Goal: Communication & Community: Connect with others

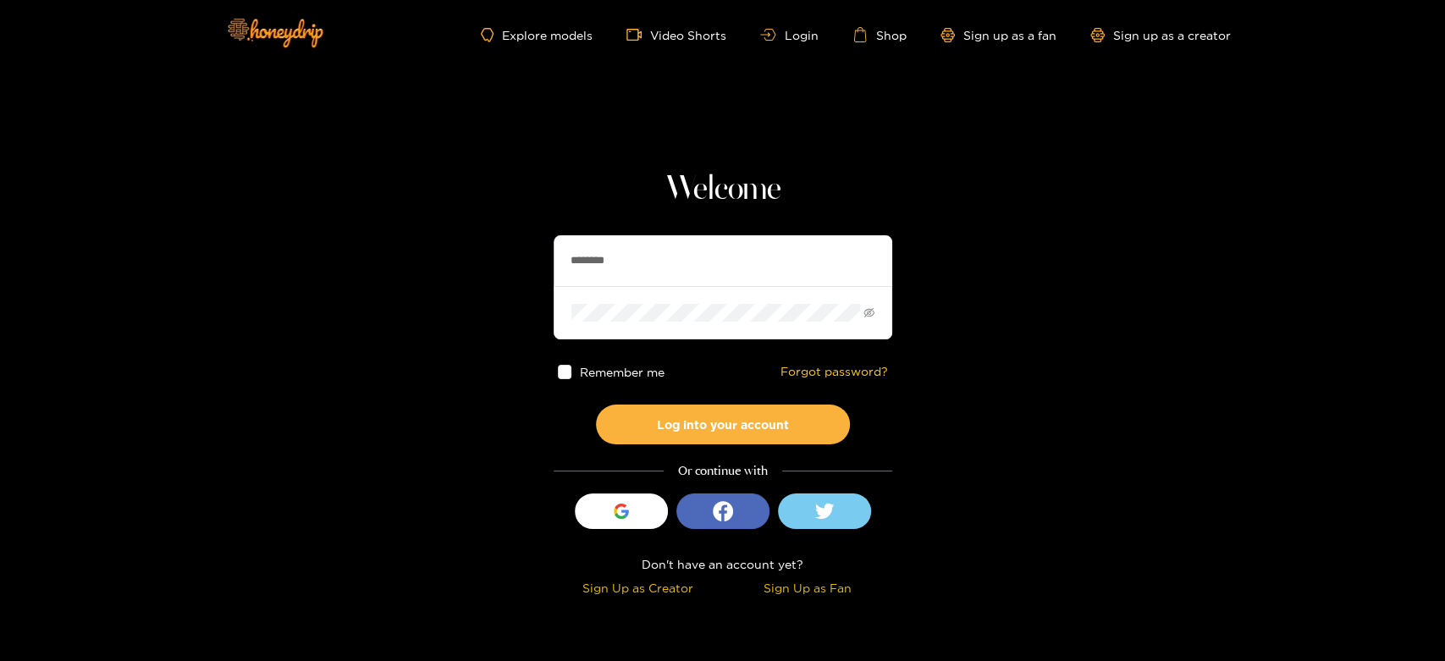
drag, startPoint x: 659, startPoint y: 256, endPoint x: 528, endPoint y: 257, distance: 130.4
click at [528, 257] on section "Welcome ******** Remember me Forgot password? Log into your account Or continue…" at bounding box center [722, 301] width 1445 height 602
paste input "text"
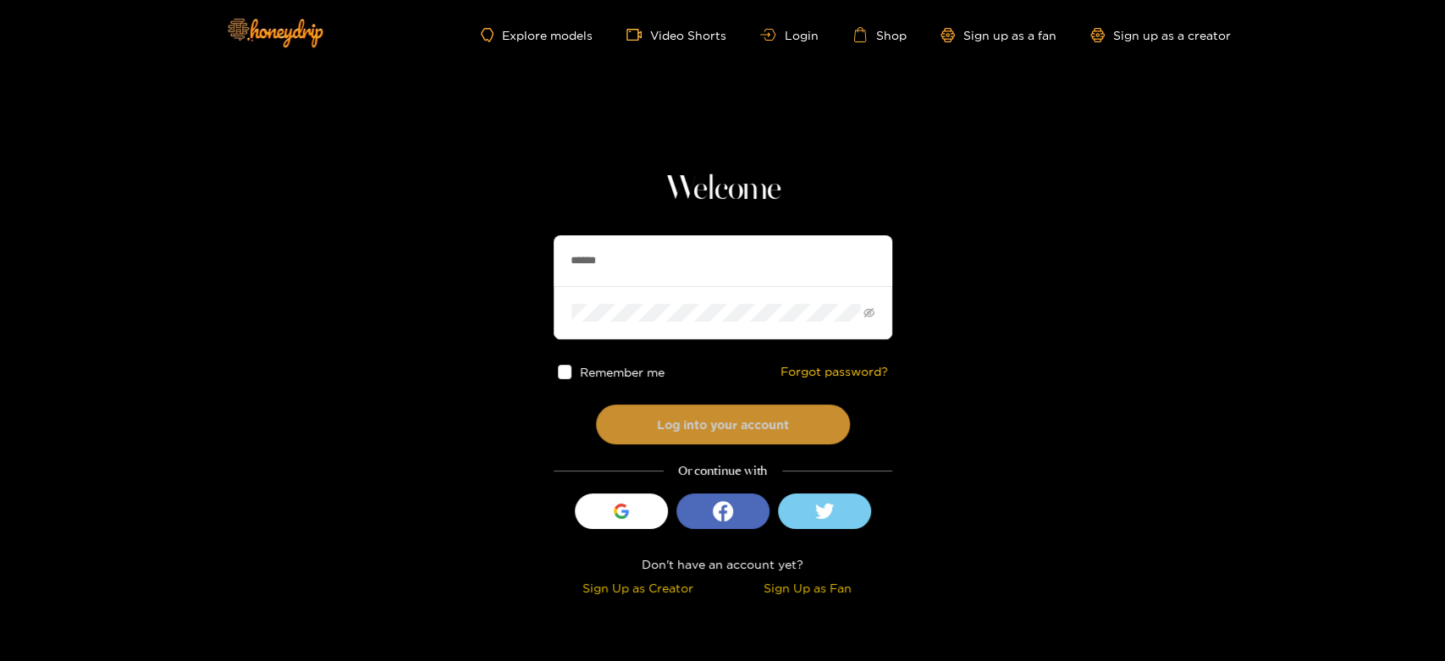
click at [668, 412] on button "Log into your account" at bounding box center [723, 425] width 254 height 40
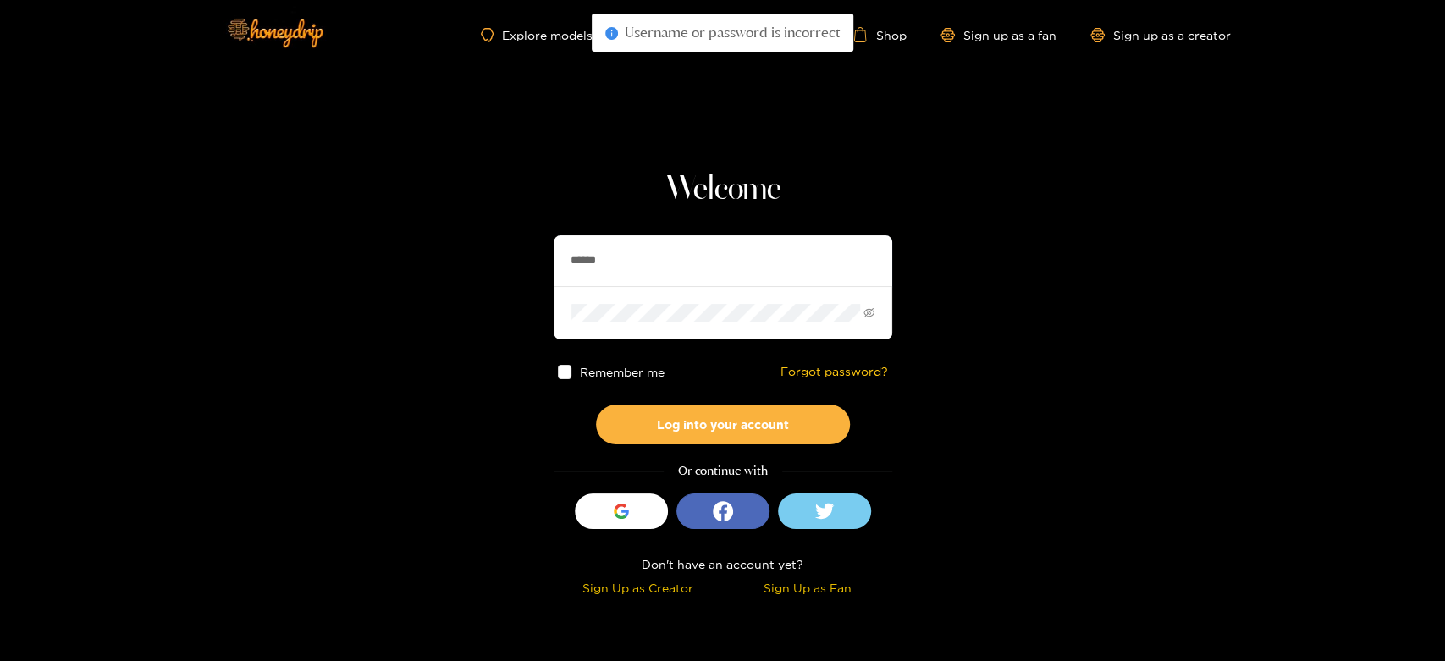
drag, startPoint x: 681, startPoint y: 269, endPoint x: 495, endPoint y: 262, distance: 185.6
click at [495, 262] on section "Welcome ****** Remember me Forgot password? Log into your account Or continue w…" at bounding box center [722, 301] width 1445 height 602
paste input "*"
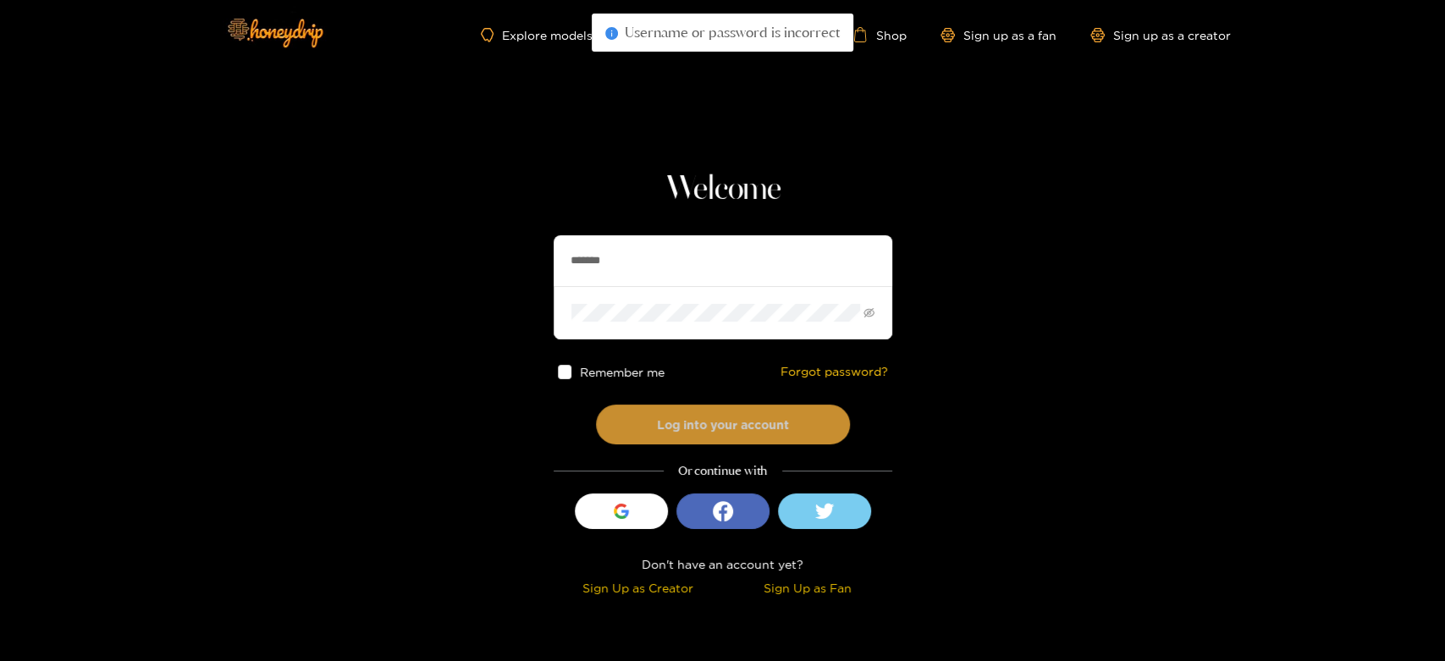
type input "*******"
click at [622, 429] on button "Log into your account" at bounding box center [723, 425] width 254 height 40
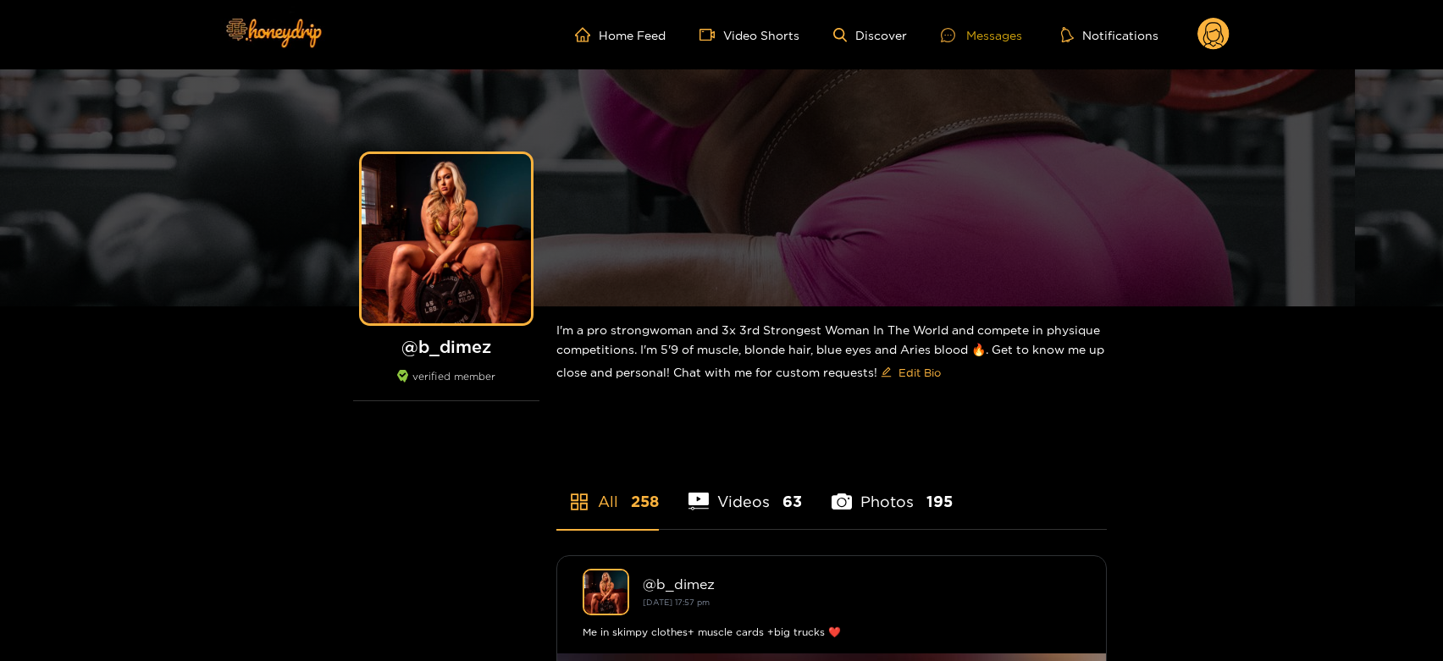
click at [991, 30] on div "Messages" at bounding box center [981, 34] width 81 height 19
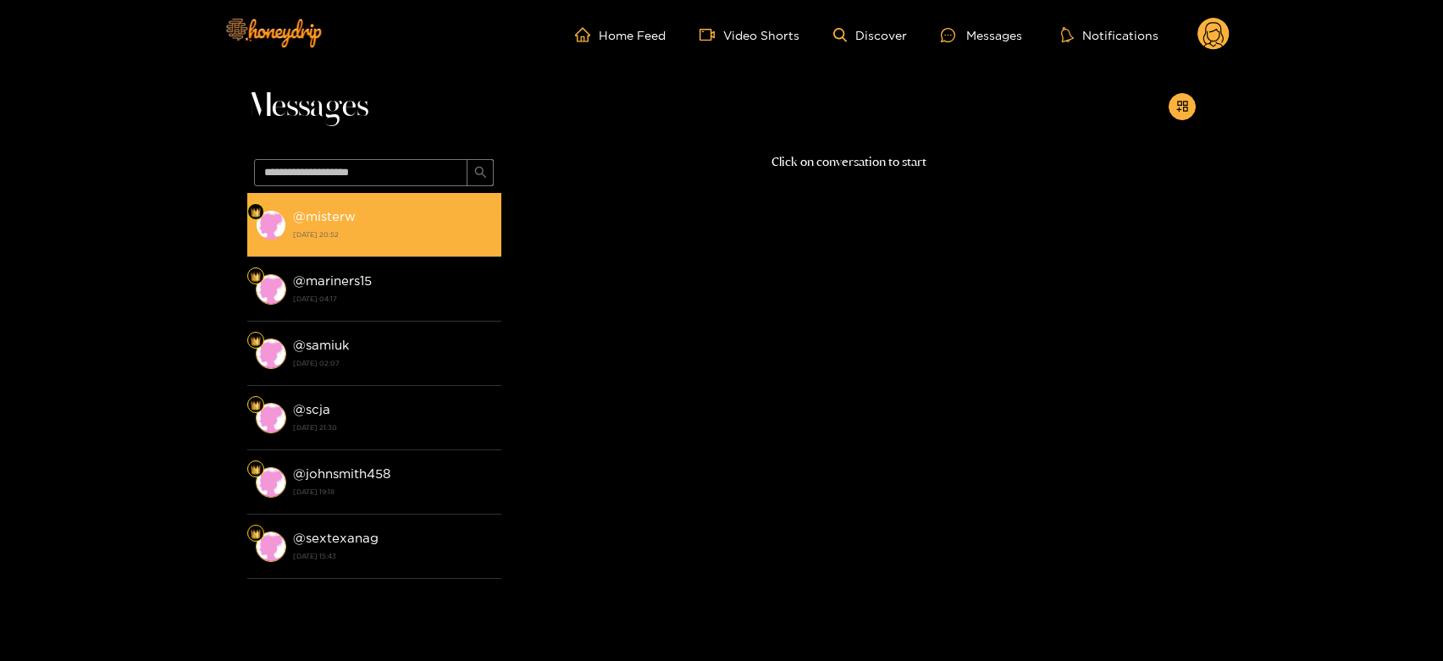
click at [314, 249] on li "@ misterw [DATE] 20:52" at bounding box center [374, 225] width 254 height 64
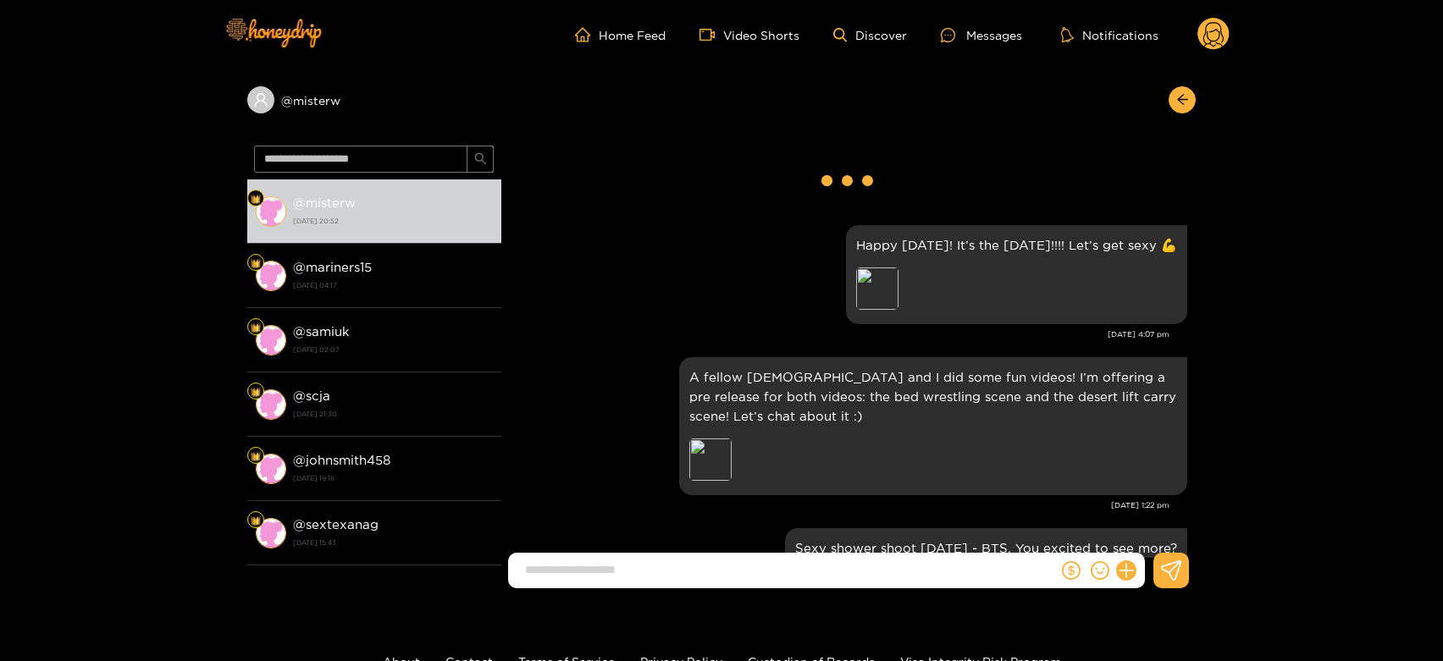
click at [625, 364] on div "A fellow [DEMOGRAPHIC_DATA] and I did some fun videos! I’m offering a pre relea…" at bounding box center [848, 426] width 677 height 146
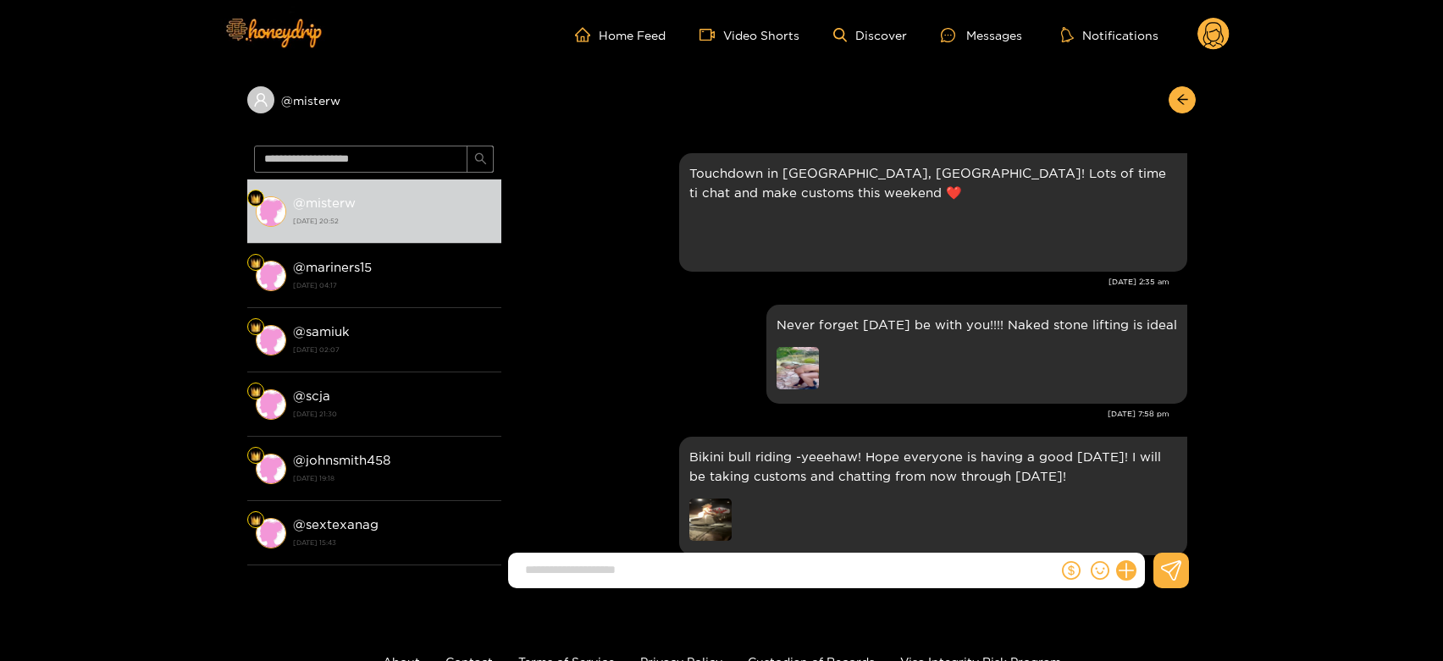
scroll to position [2634, 0]
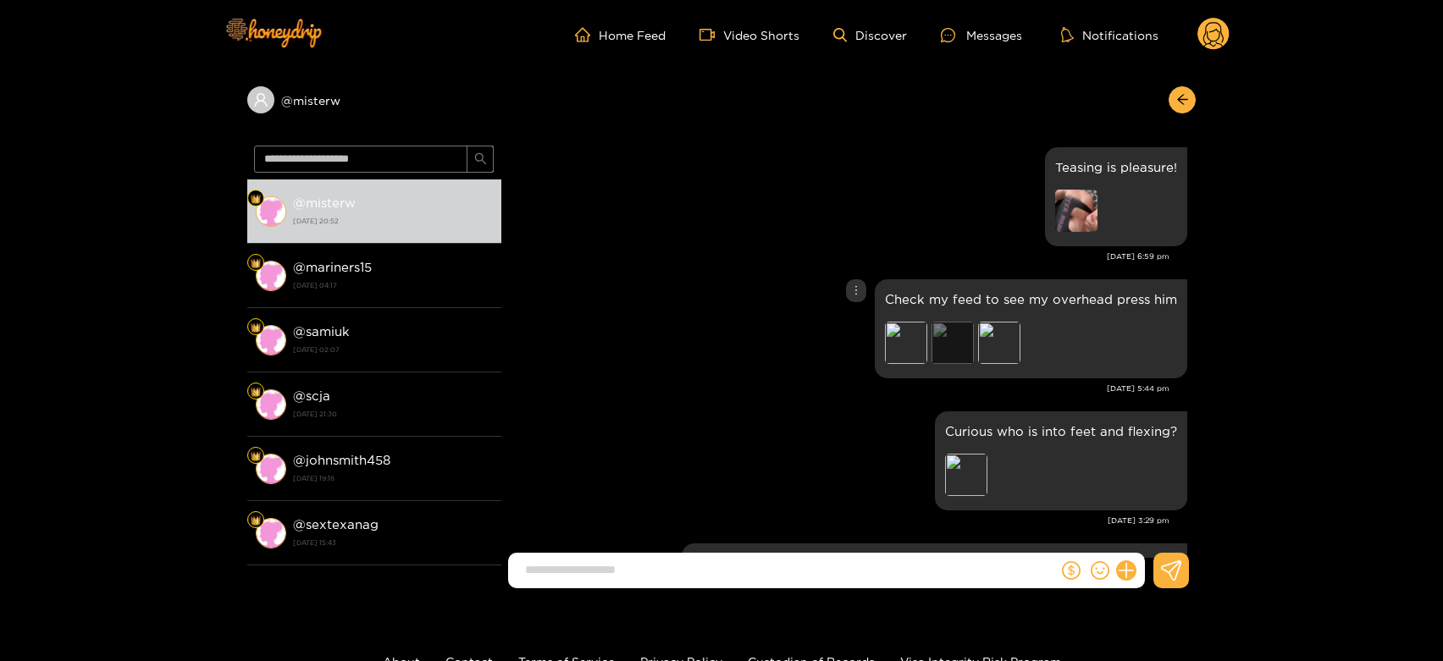
drag, startPoint x: 968, startPoint y: 331, endPoint x: 955, endPoint y: 331, distance: 12.7
click at [955, 331] on div "Preview" at bounding box center [952, 343] width 42 height 42
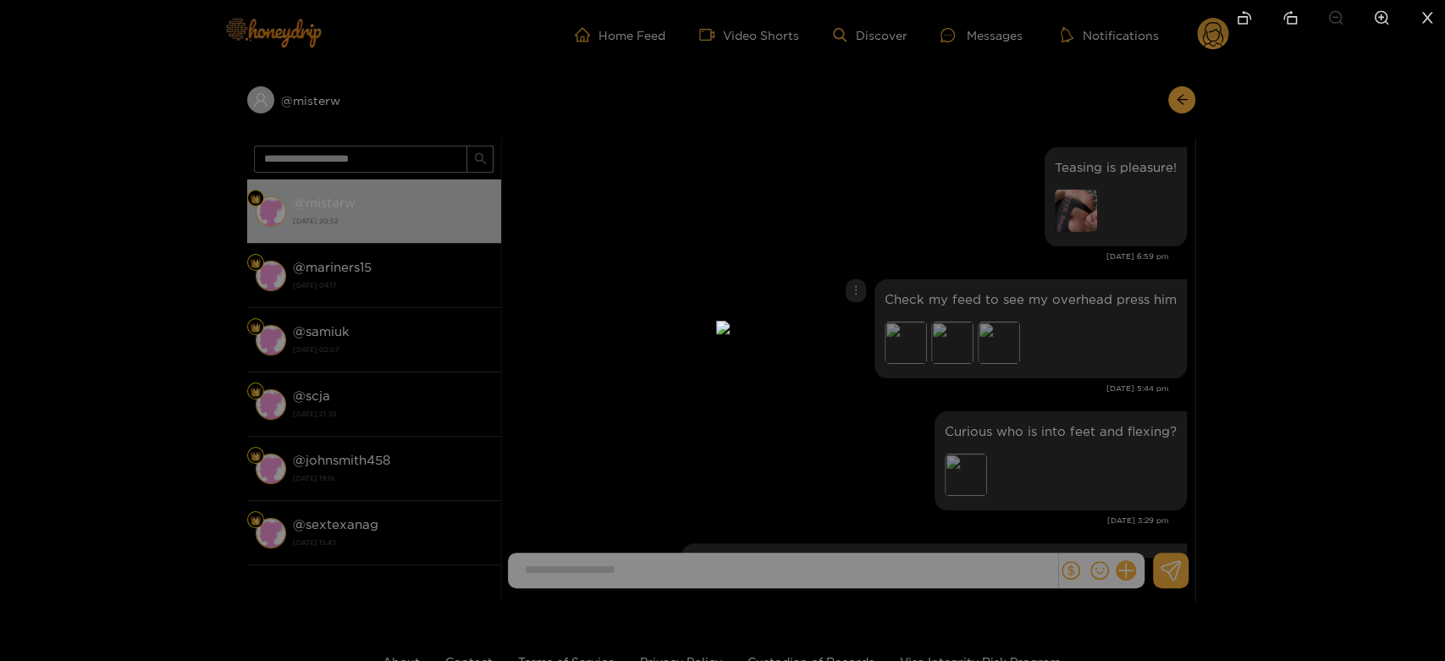
click at [1097, 385] on div at bounding box center [722, 330] width 1445 height 661
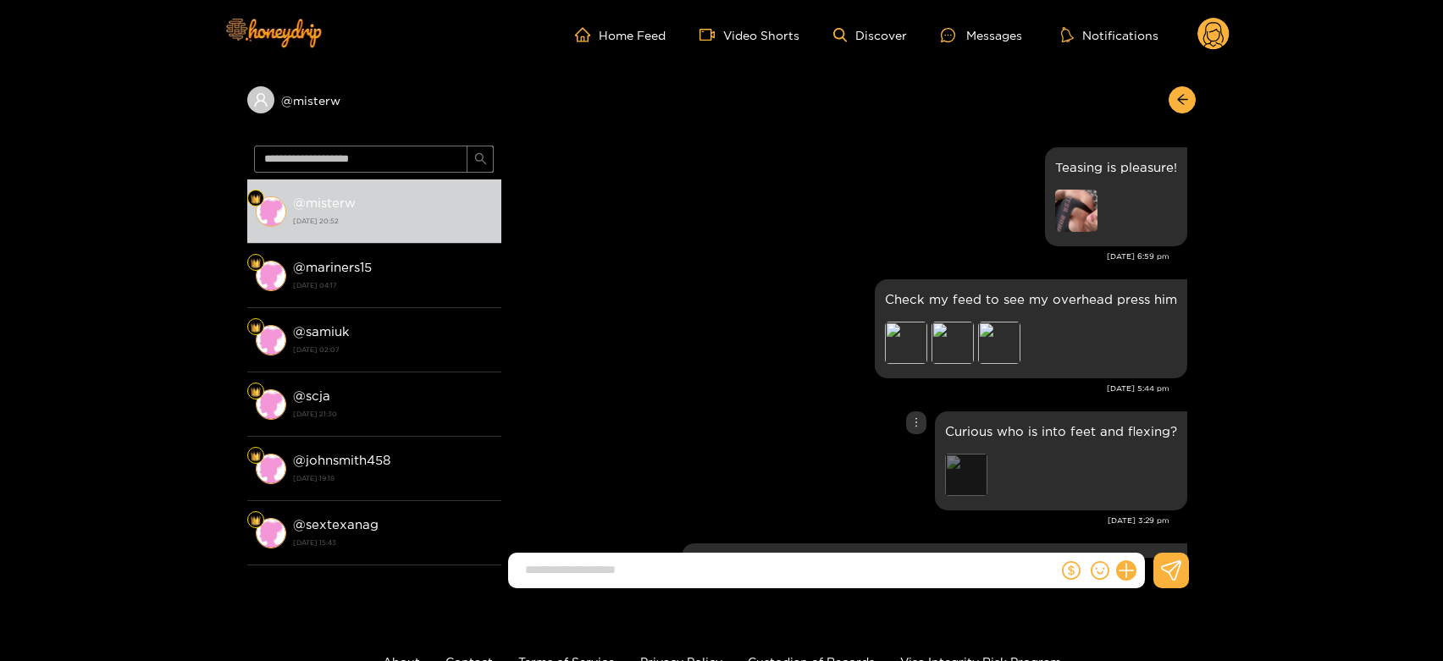
click at [963, 474] on div "Preview" at bounding box center [966, 475] width 42 height 42
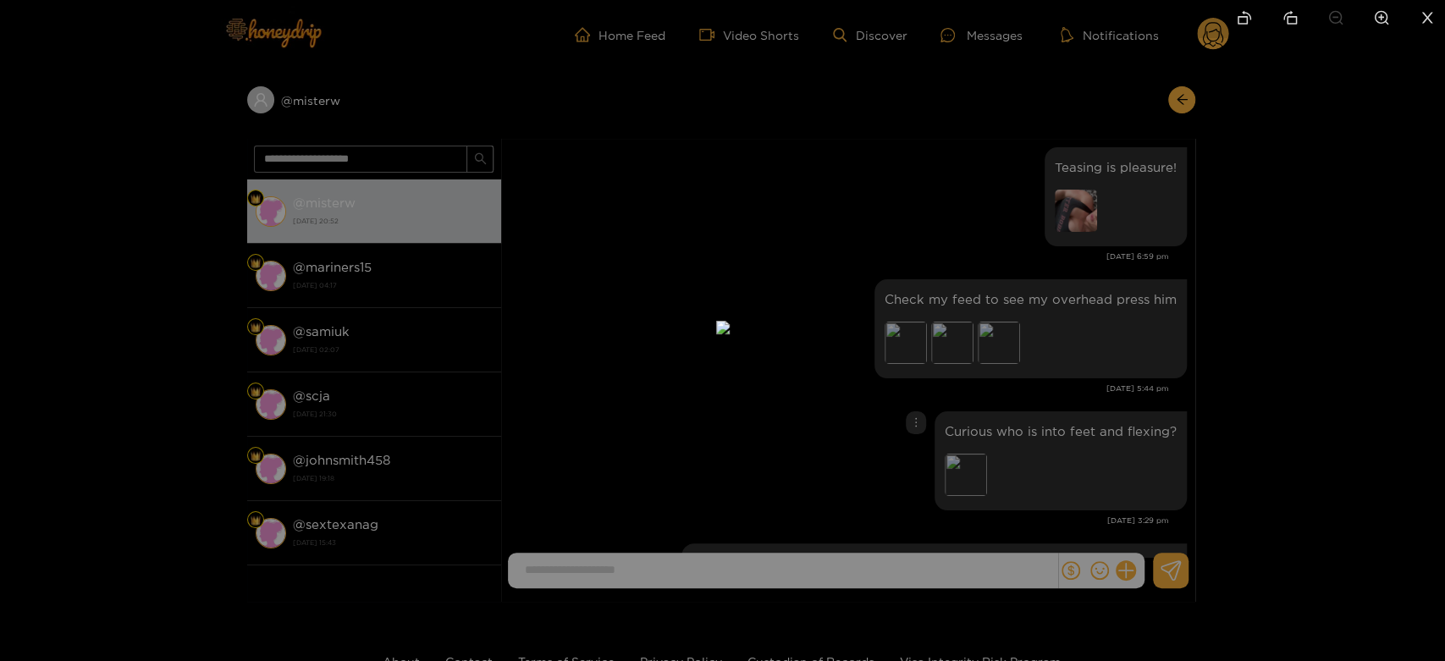
click at [1097, 339] on div at bounding box center [722, 330] width 1445 height 661
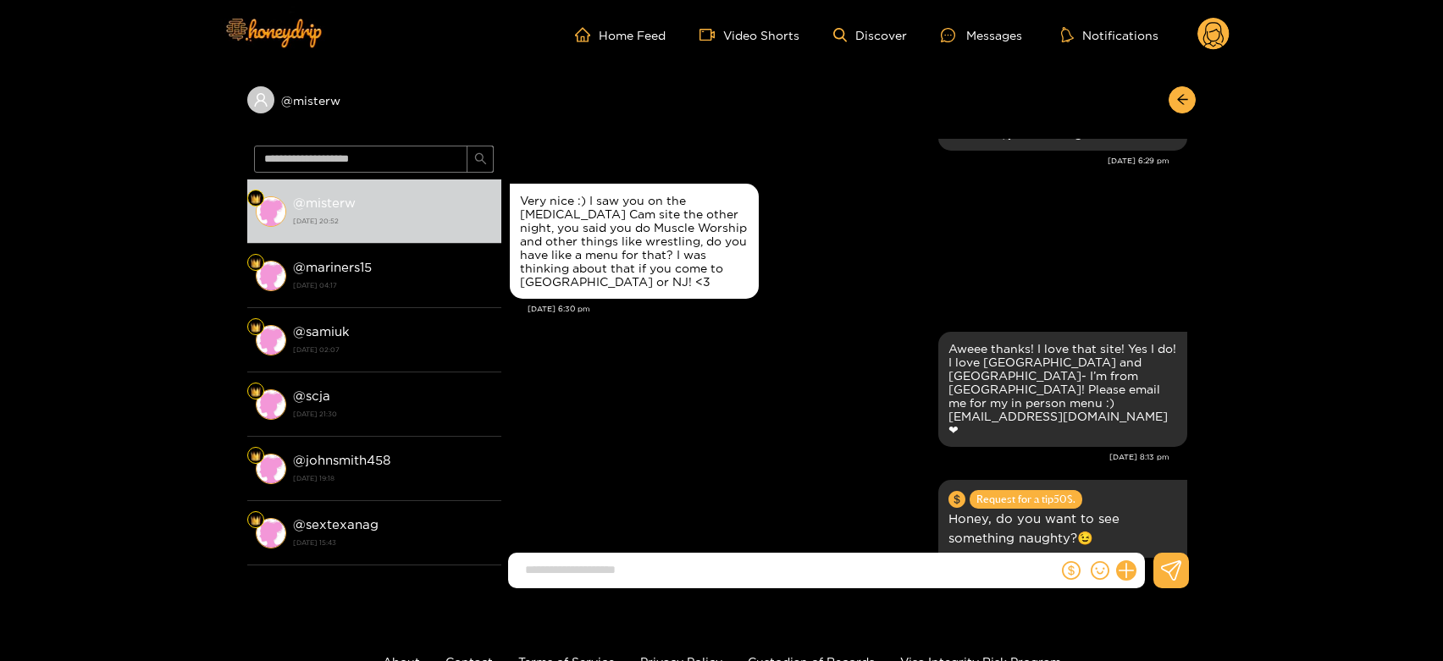
scroll to position [6513, 0]
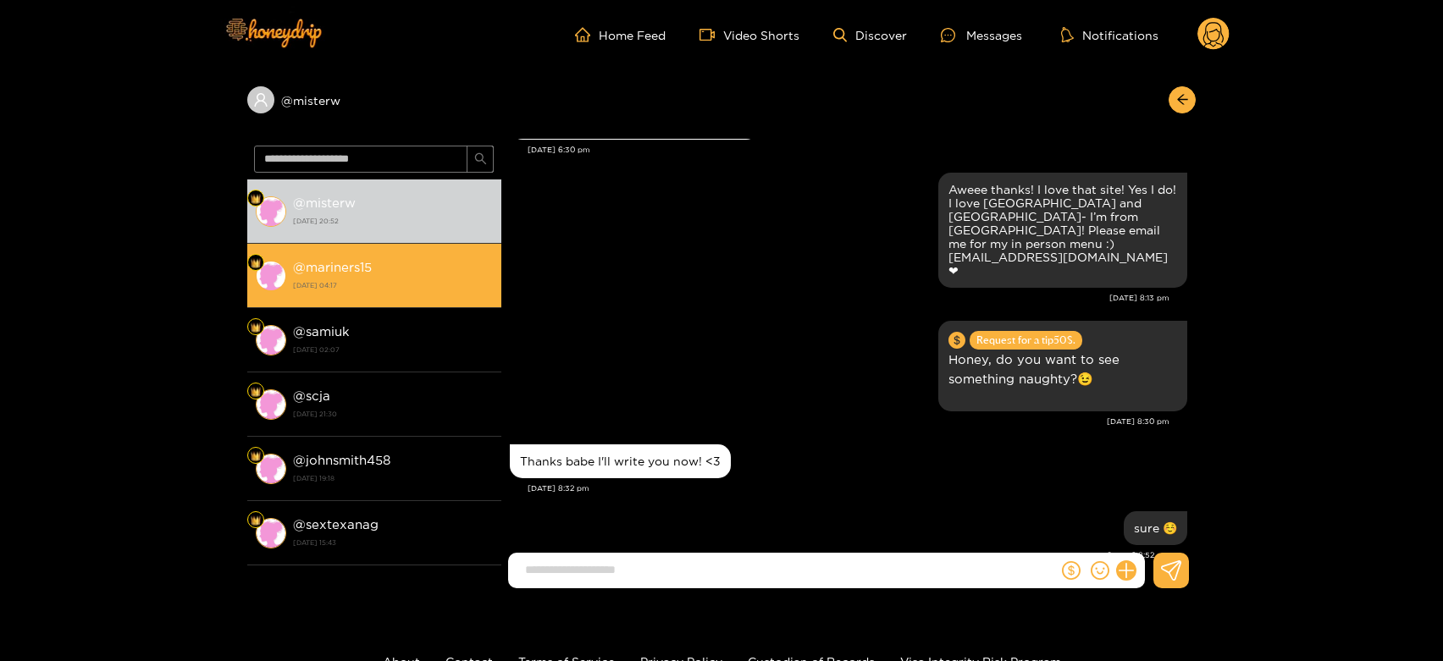
click at [281, 301] on li "@ mariners15 [DATE] 04:17" at bounding box center [374, 276] width 254 height 64
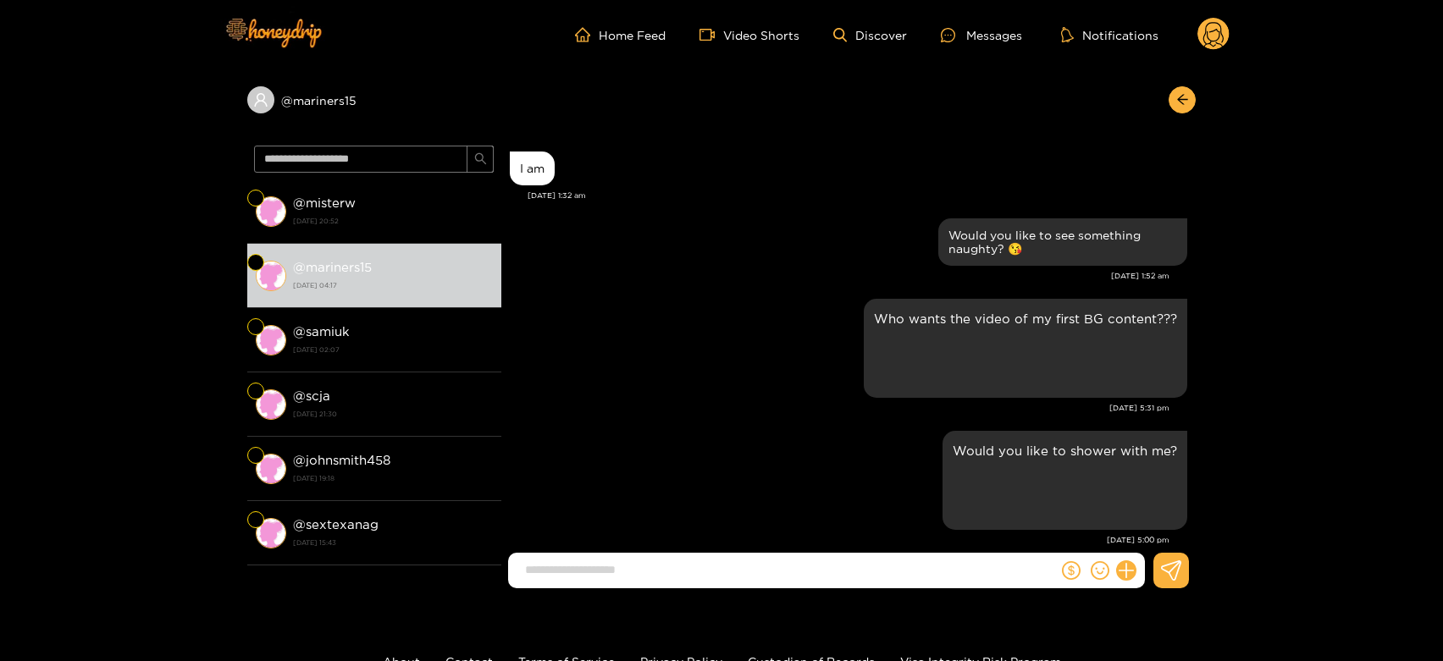
scroll to position [2299, 0]
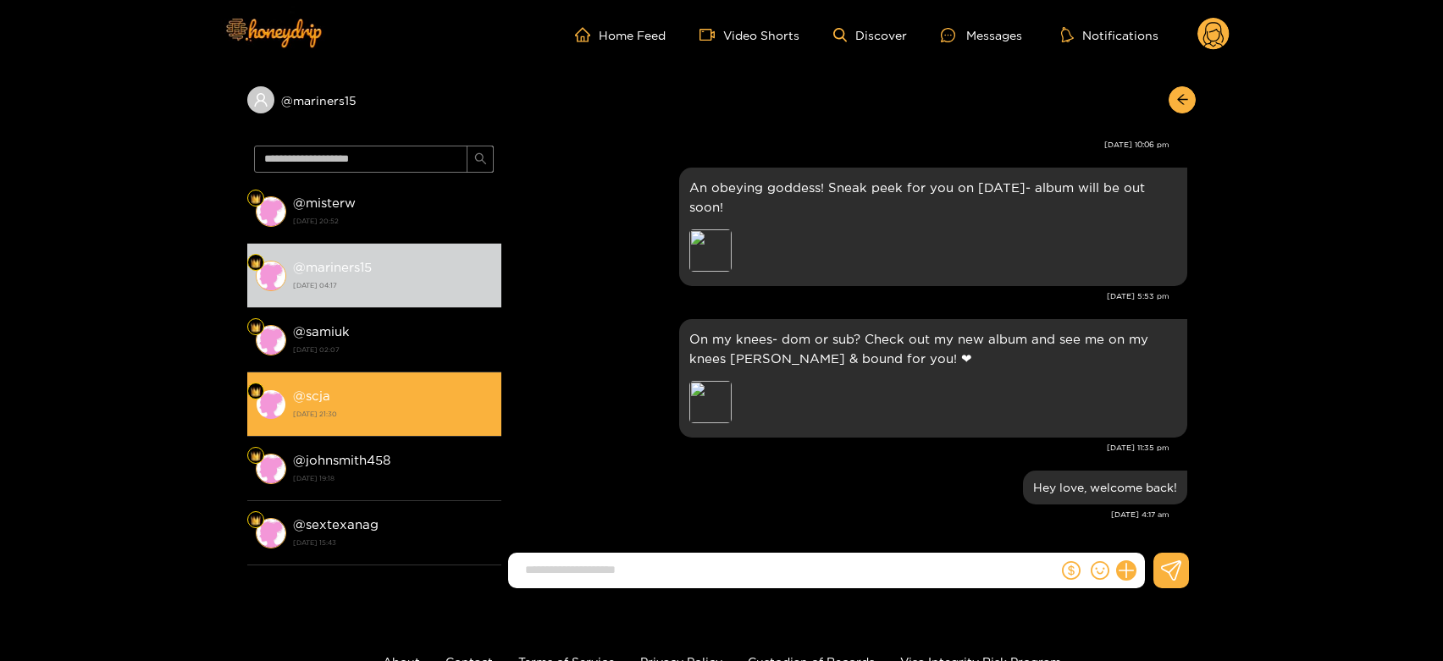
drag, startPoint x: 386, startPoint y: 324, endPoint x: 382, endPoint y: 393, distance: 68.7
click at [384, 324] on div "@ samiuk 13 August 2025 02:07" at bounding box center [393, 340] width 200 height 38
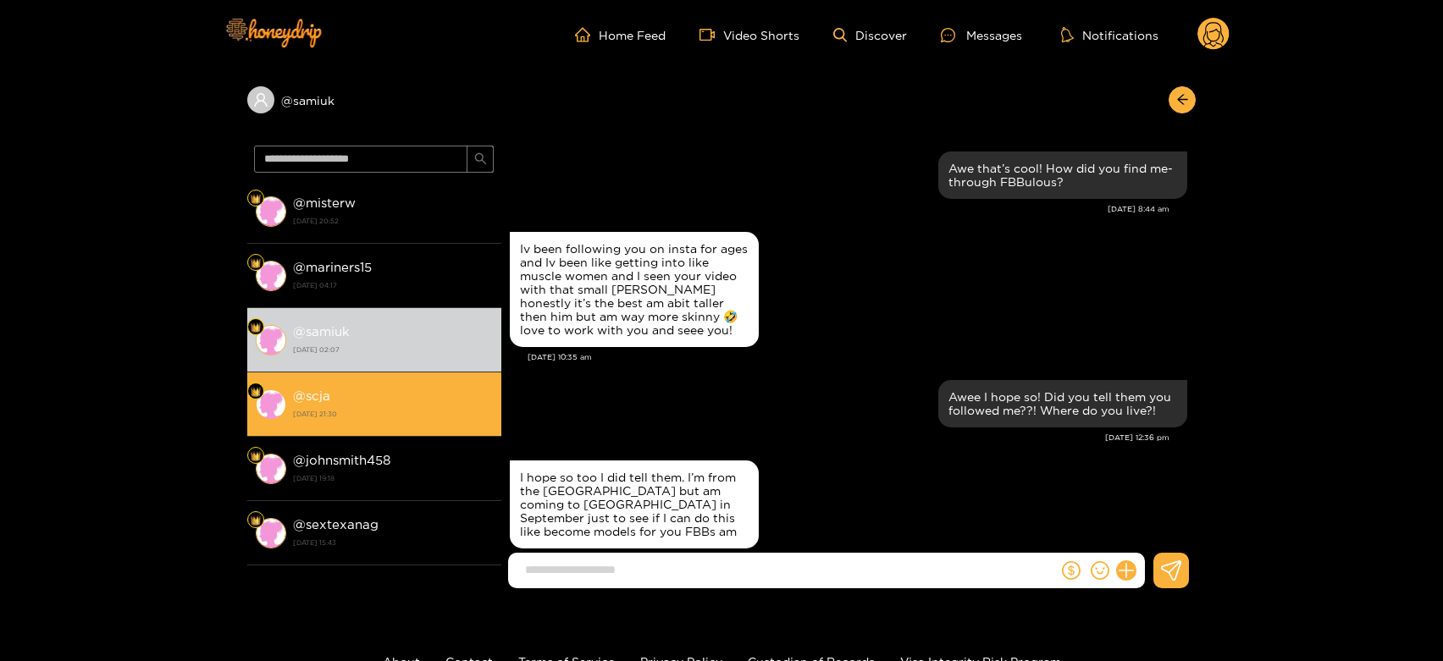
scroll to position [1953, 0]
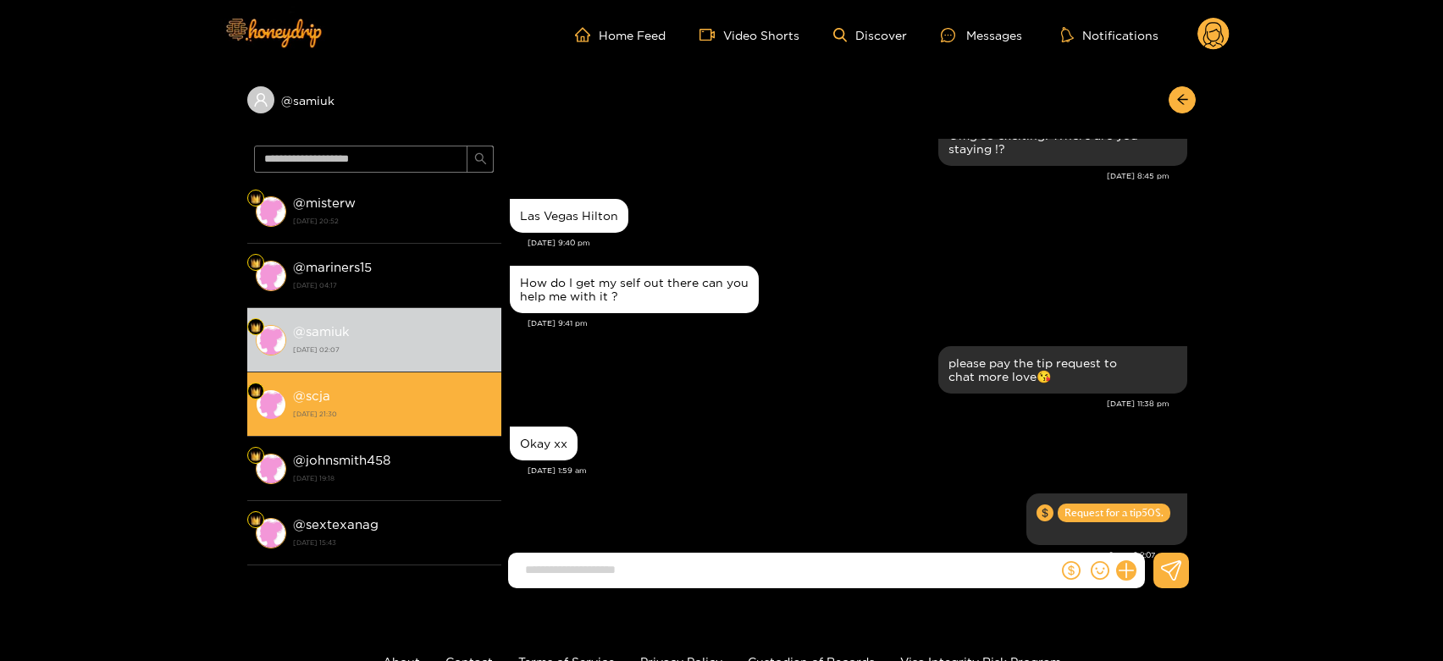
click at [384, 395] on div "@ scja 12 August 2025 21:30" at bounding box center [393, 404] width 200 height 38
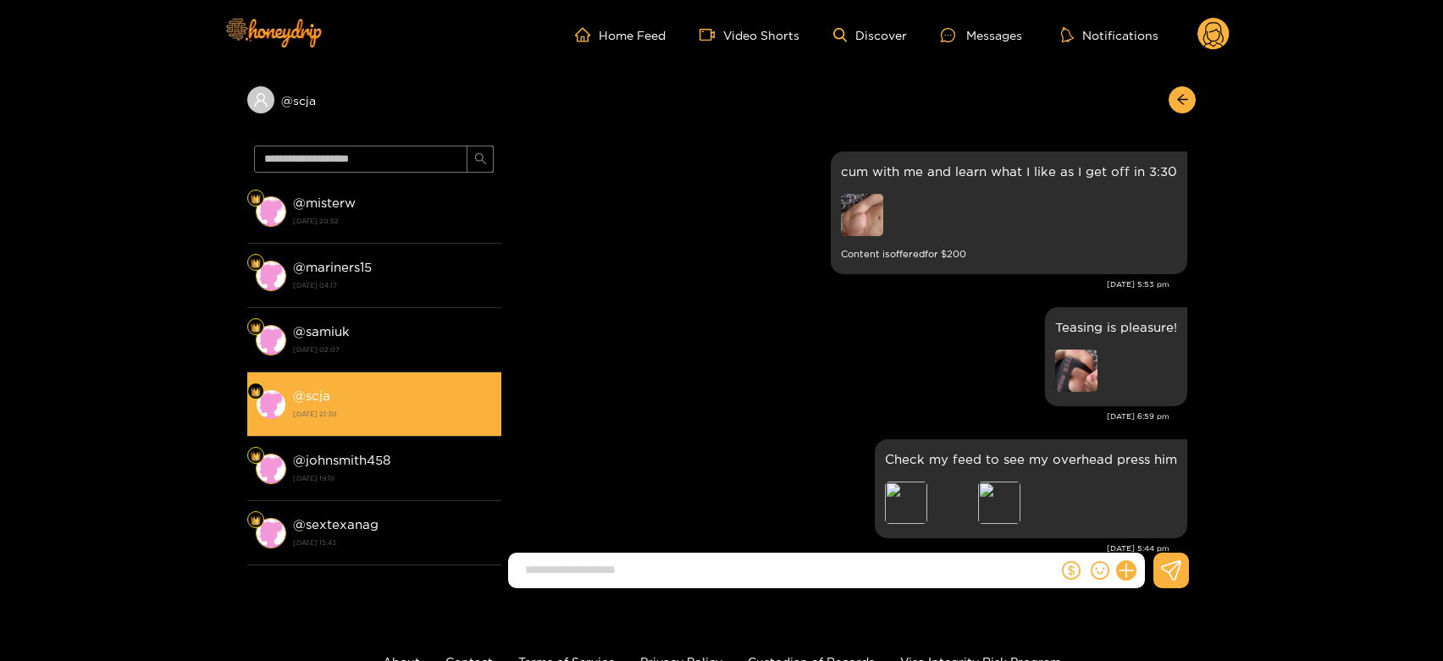
scroll to position [3192, 0]
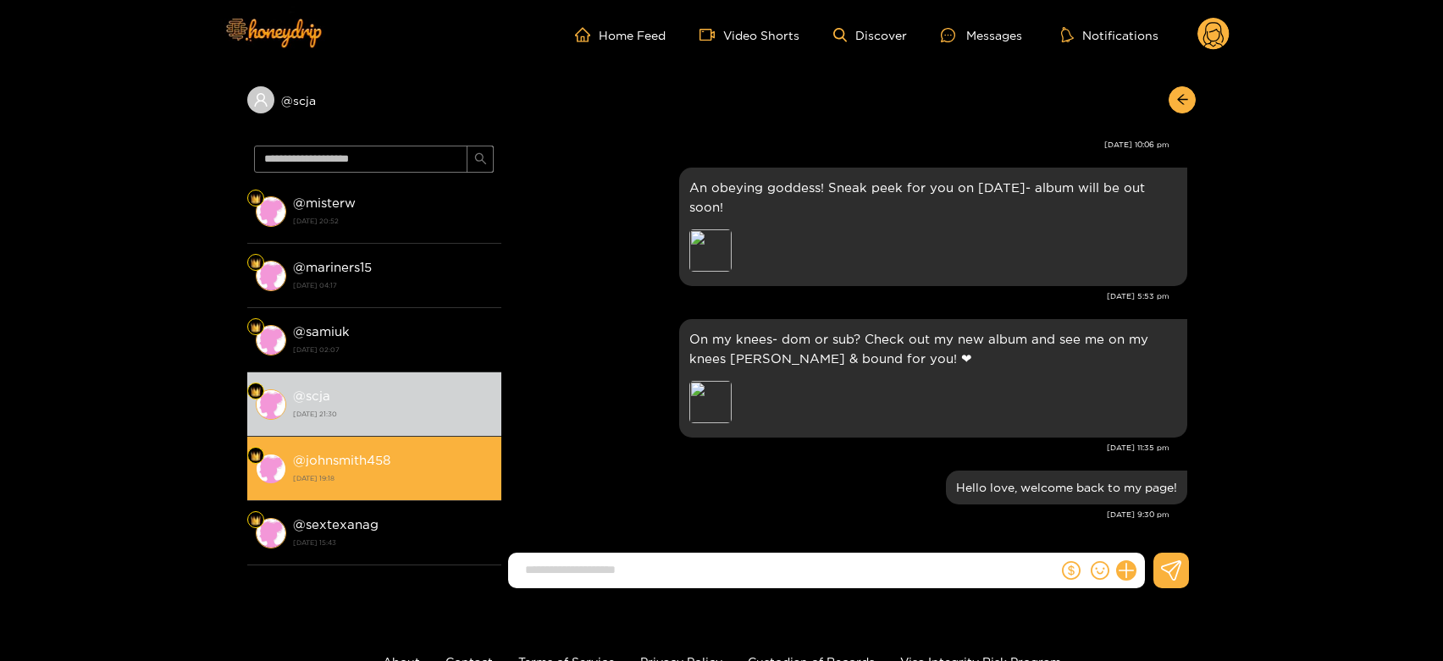
click at [383, 445] on li "@ johnsmith458 11 August 2025 19:18" at bounding box center [374, 469] width 254 height 64
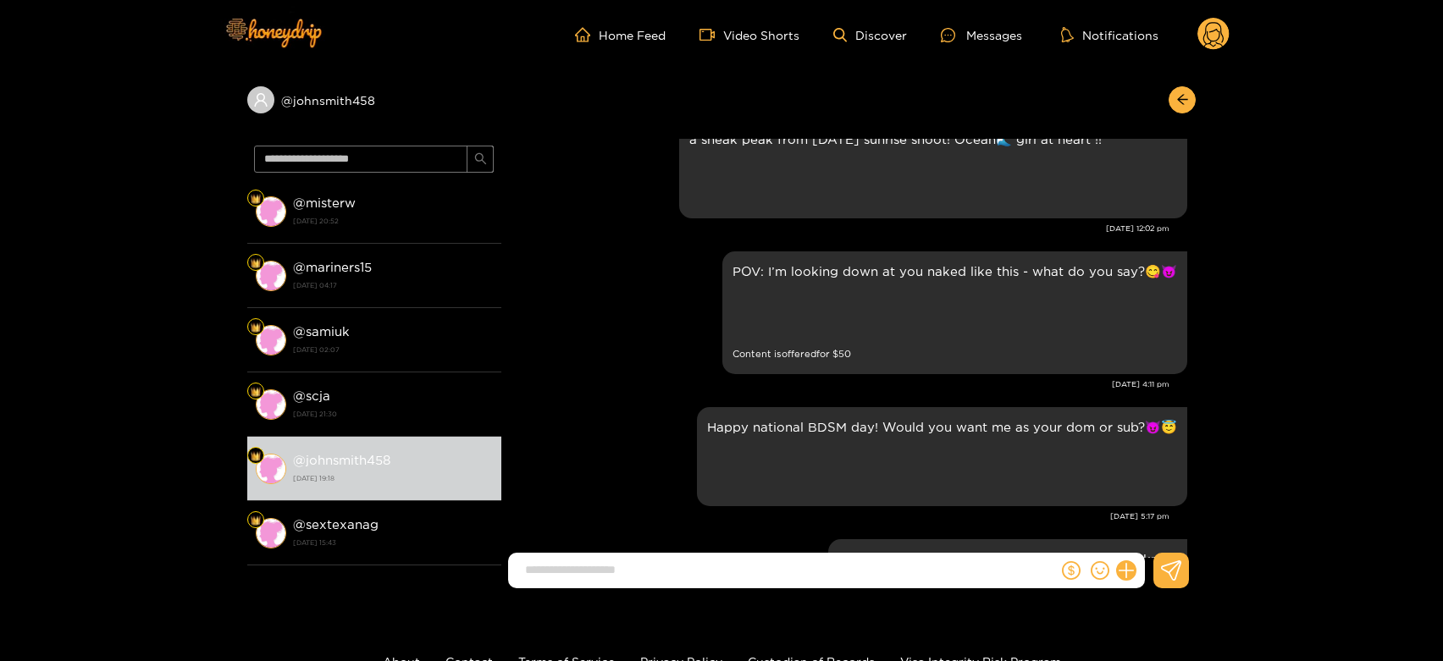
scroll to position [2445, 0]
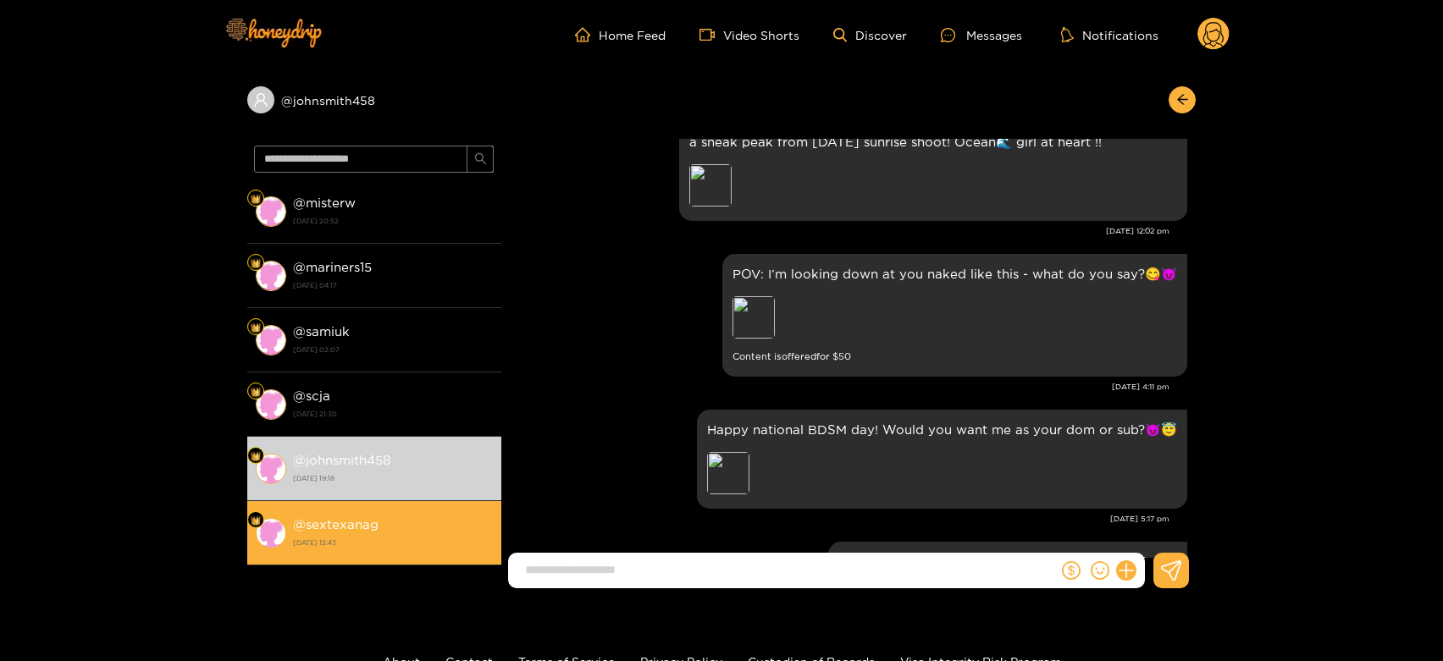
click at [380, 543] on strong "[DATE] 15:43" at bounding box center [393, 542] width 200 height 15
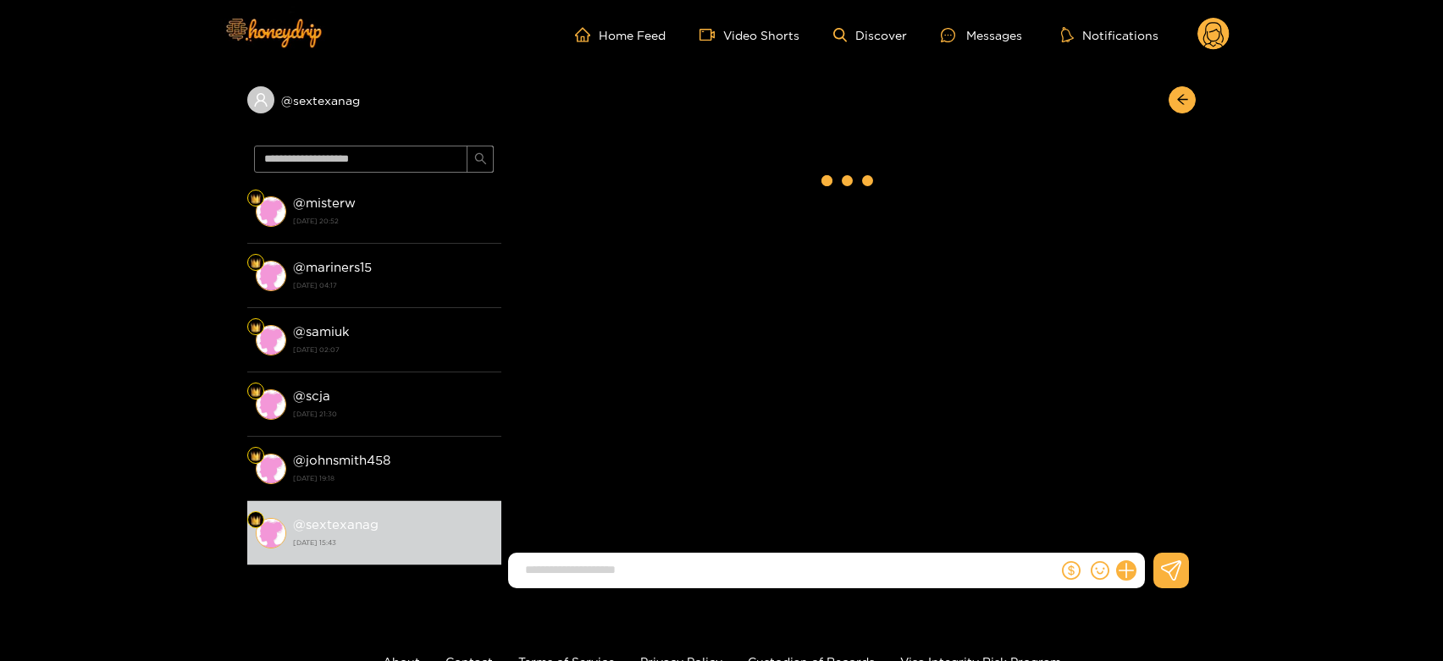
click at [1216, 38] on circle at bounding box center [1213, 34] width 32 height 32
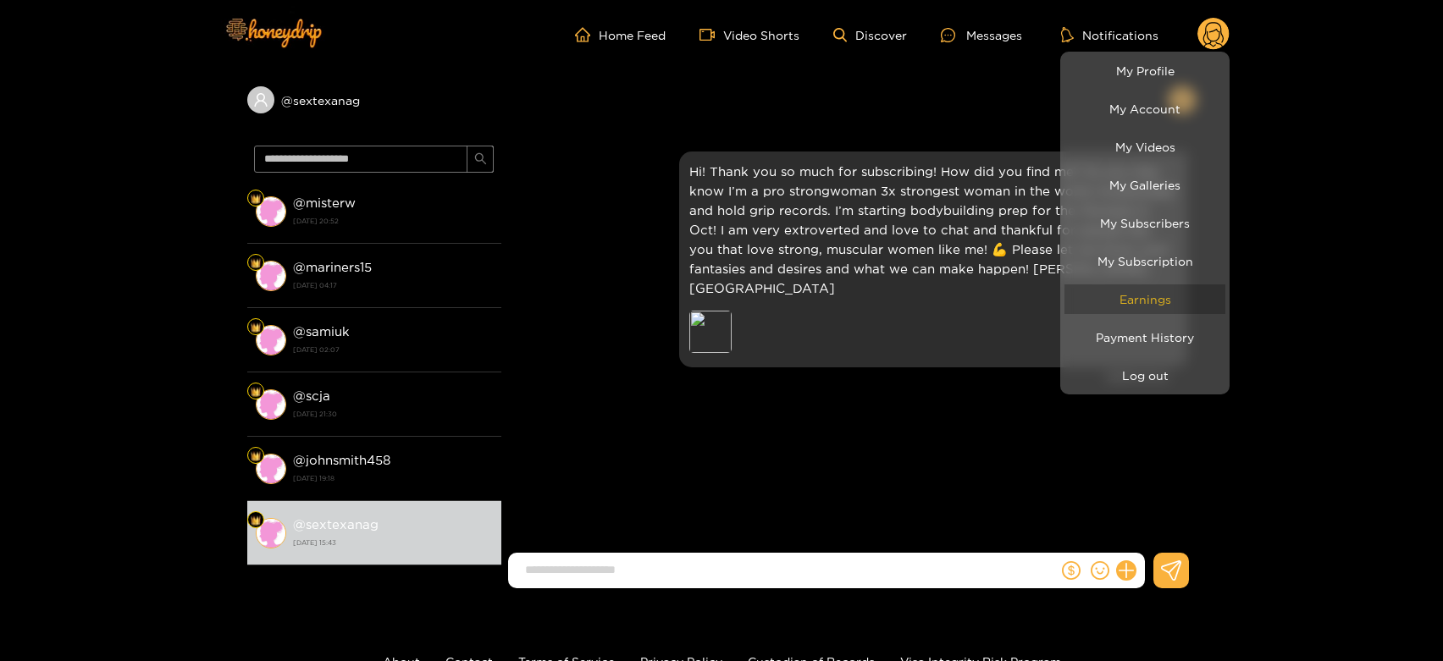
click at [1199, 295] on link "Earnings" at bounding box center [1144, 300] width 161 height 30
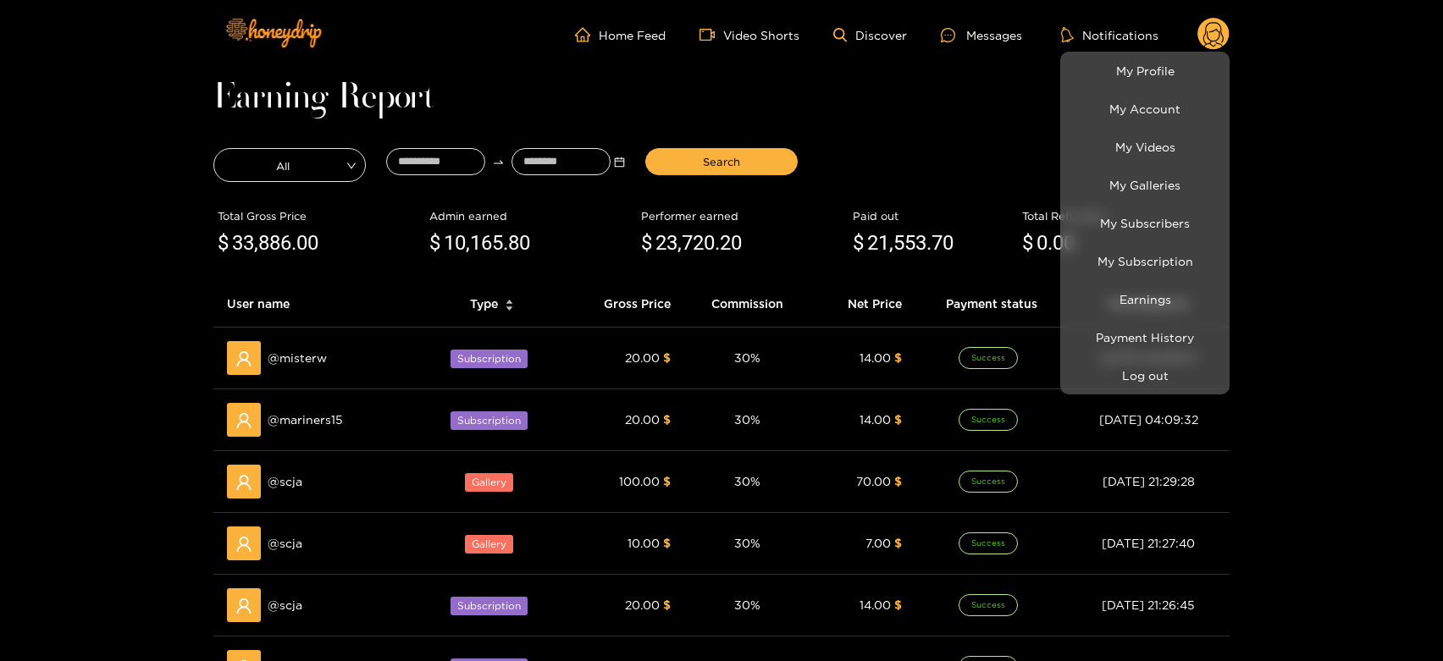
click at [299, 479] on div at bounding box center [721, 330] width 1443 height 661
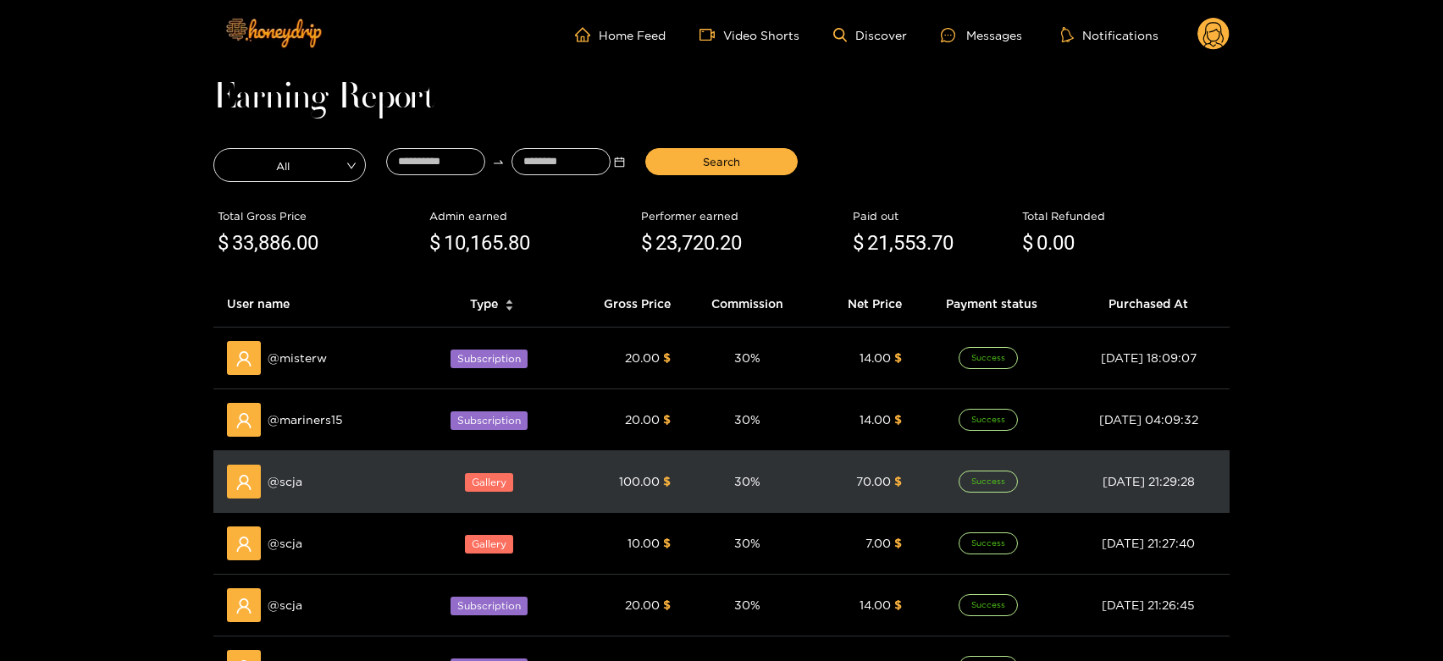
click at [299, 479] on span "@ scja" at bounding box center [285, 481] width 35 height 19
click at [299, 478] on span "@ scja" at bounding box center [285, 481] width 35 height 19
click at [279, 478] on span "@ scja" at bounding box center [285, 481] width 35 height 19
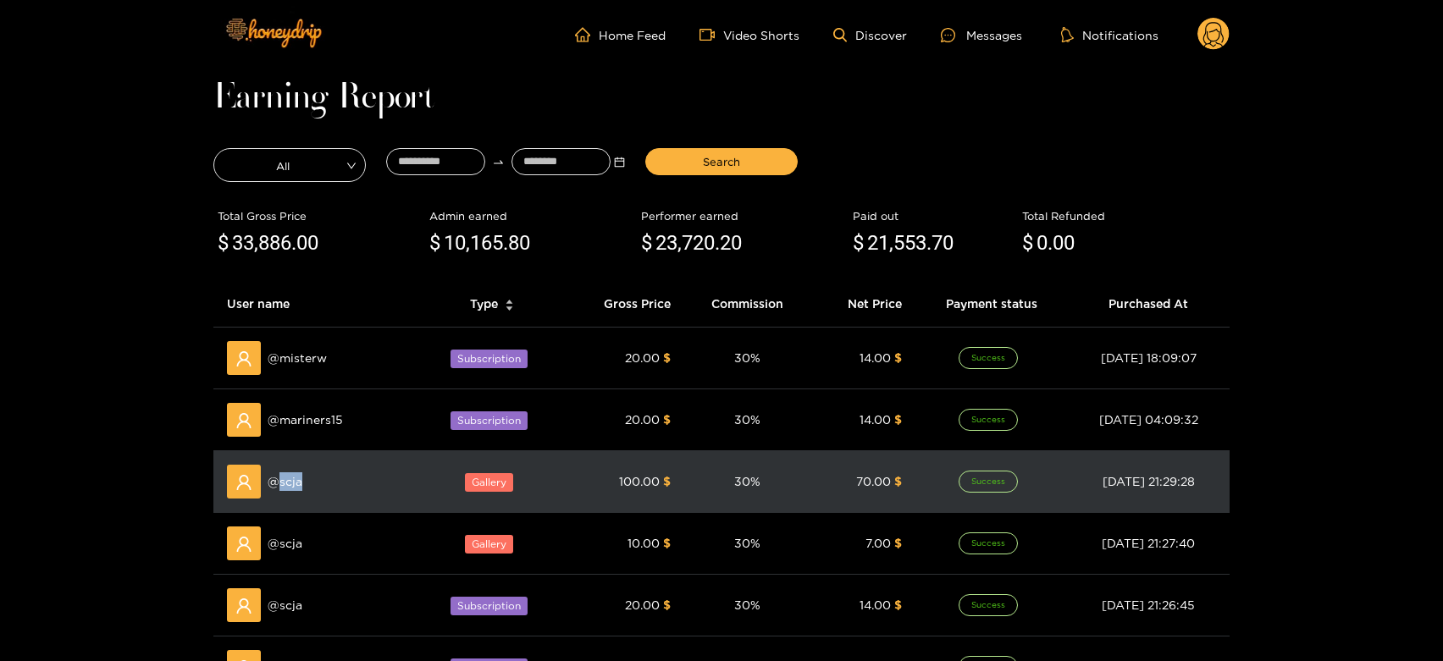
copy span "scja"
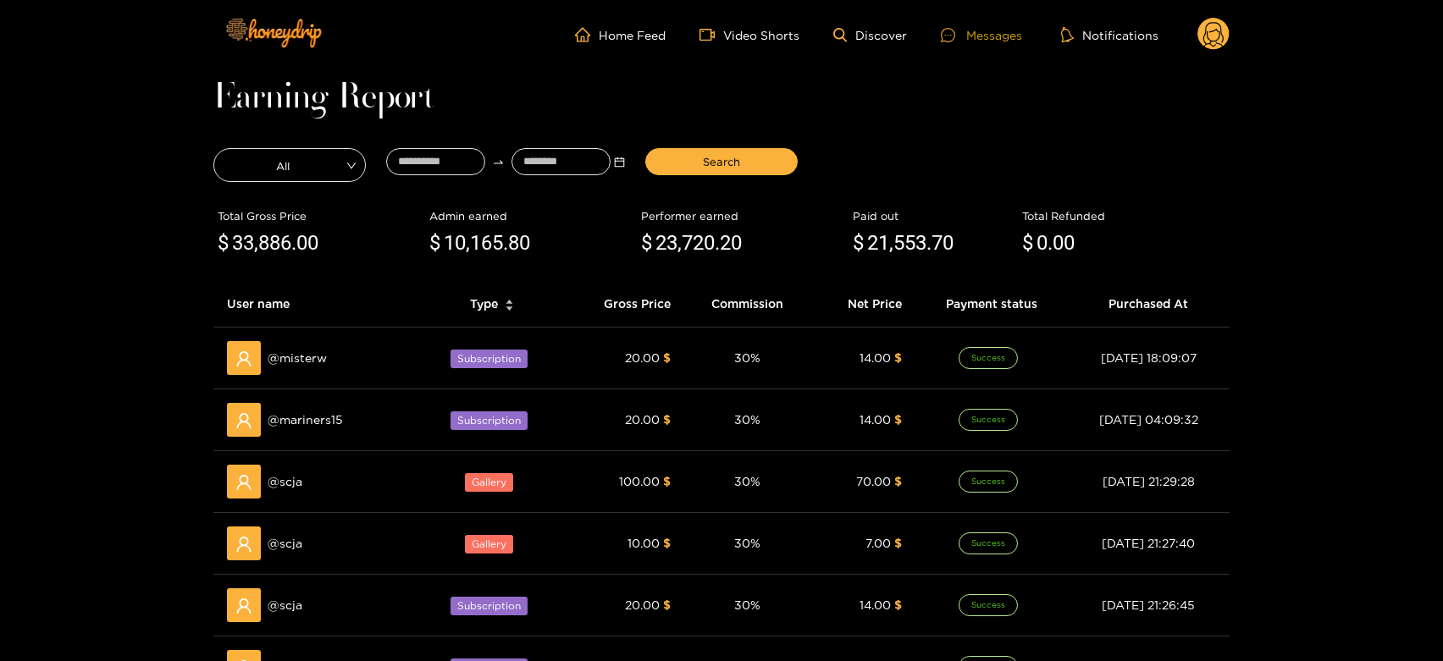
click at [966, 25] on div "Messages" at bounding box center [981, 34] width 81 height 19
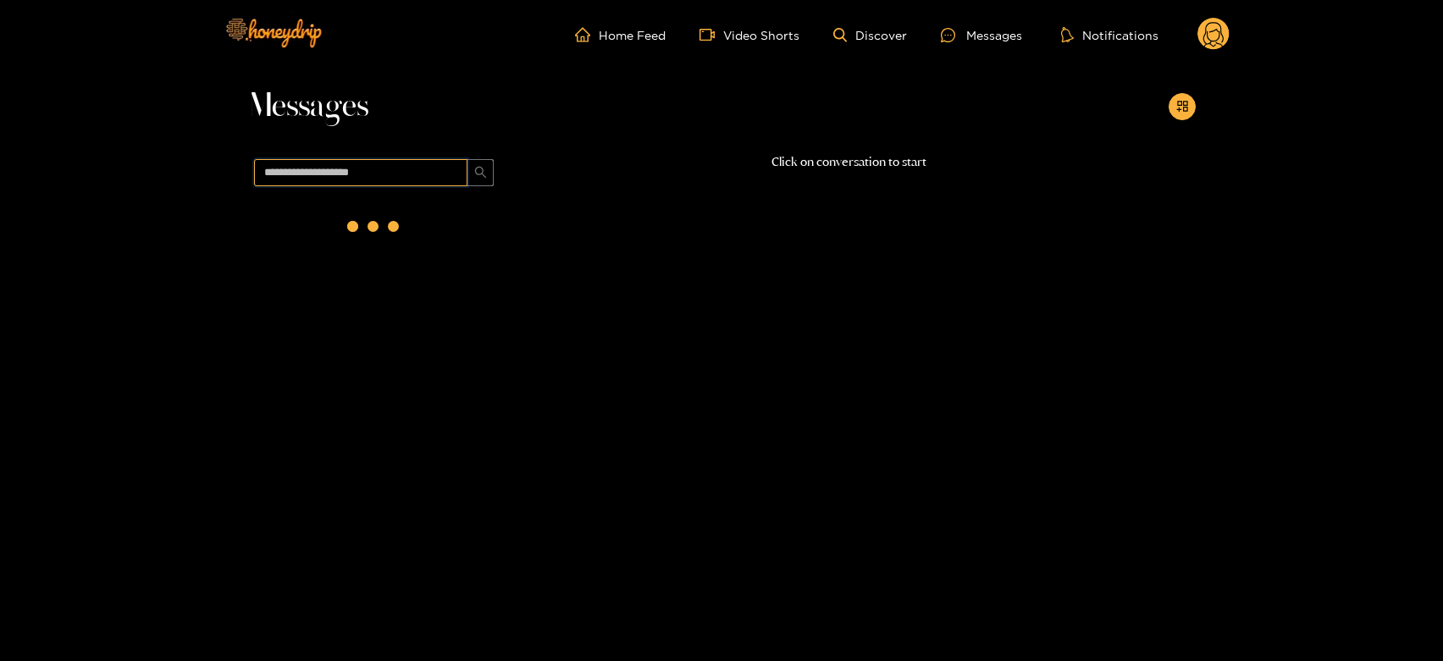
click at [420, 174] on input "text" at bounding box center [360, 172] width 213 height 27
paste input "****"
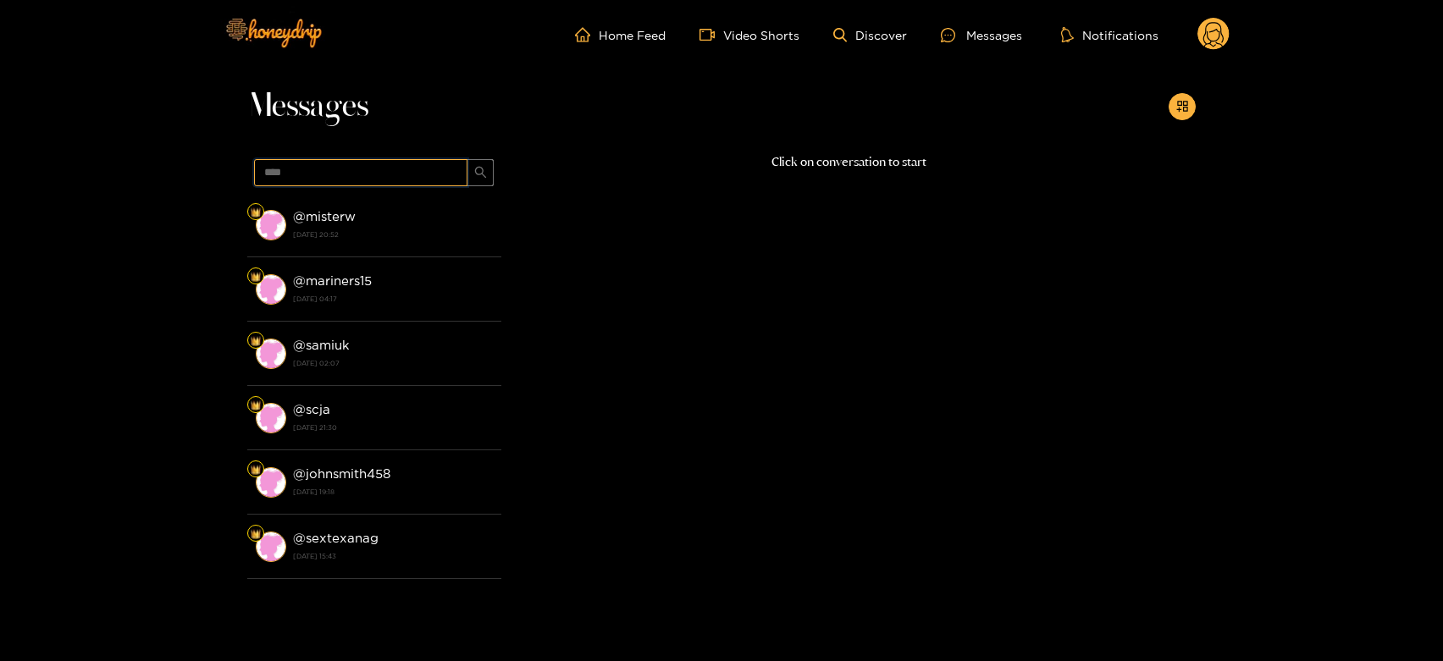
type input "****"
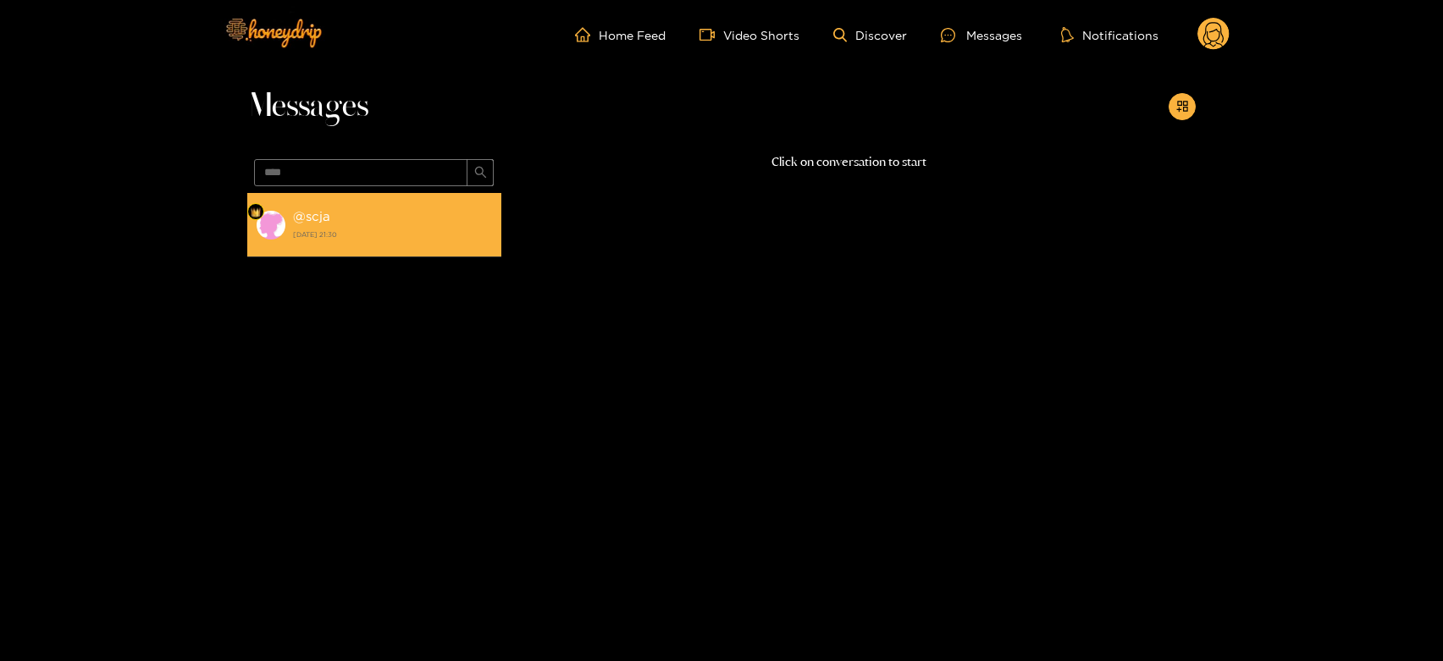
click at [390, 220] on div "@ scja 12 August 2025 21:30" at bounding box center [393, 225] width 200 height 38
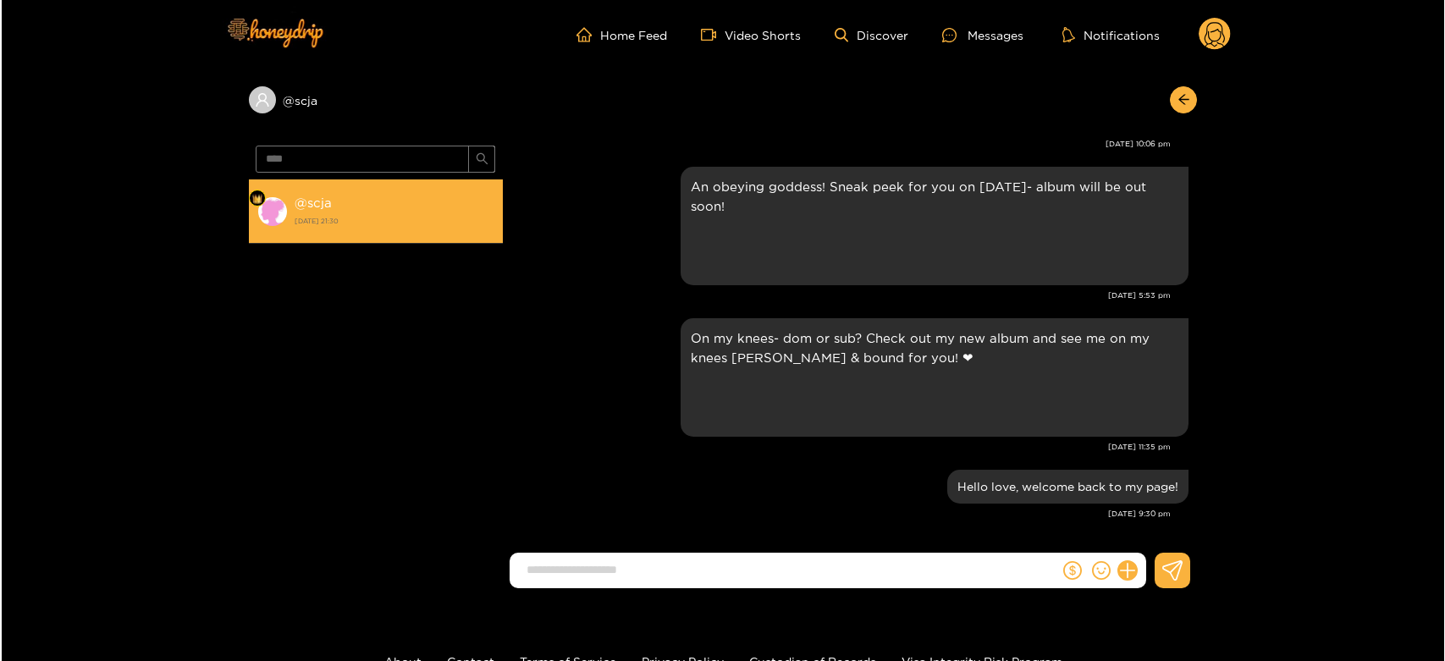
scroll to position [3192, 0]
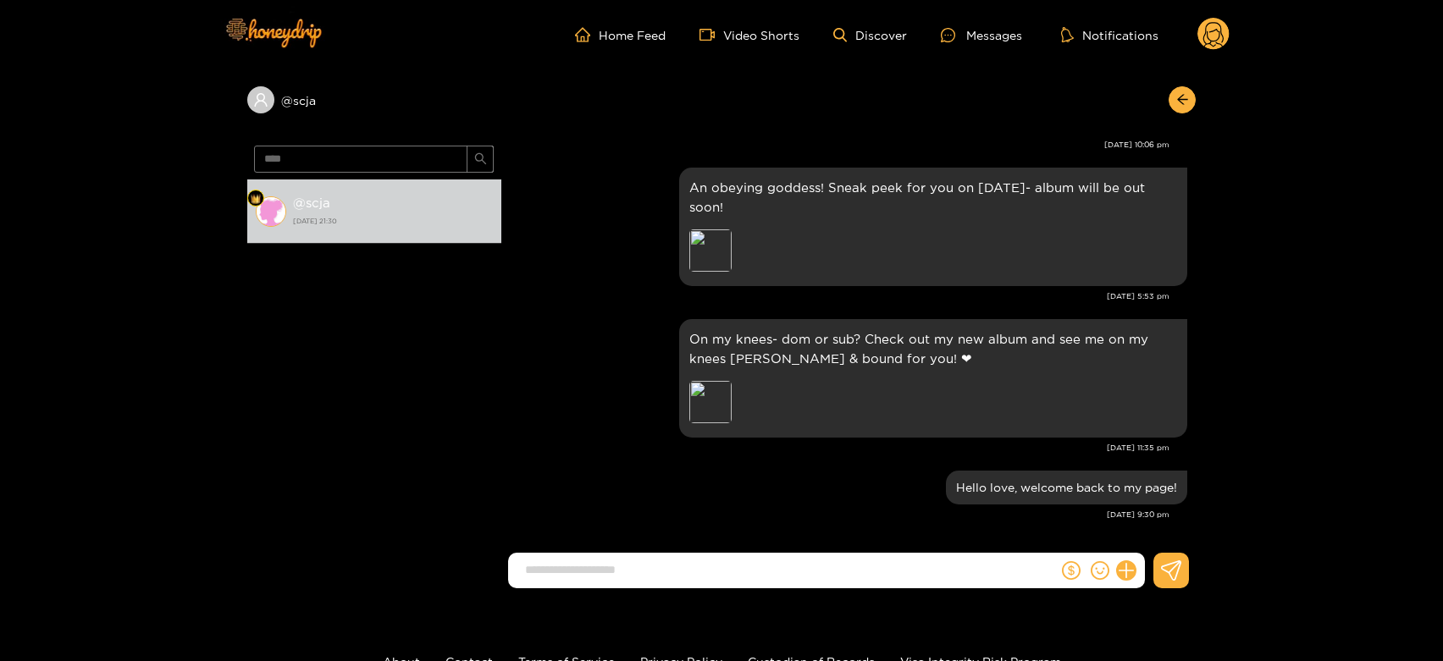
click at [1210, 26] on circle at bounding box center [1213, 34] width 32 height 32
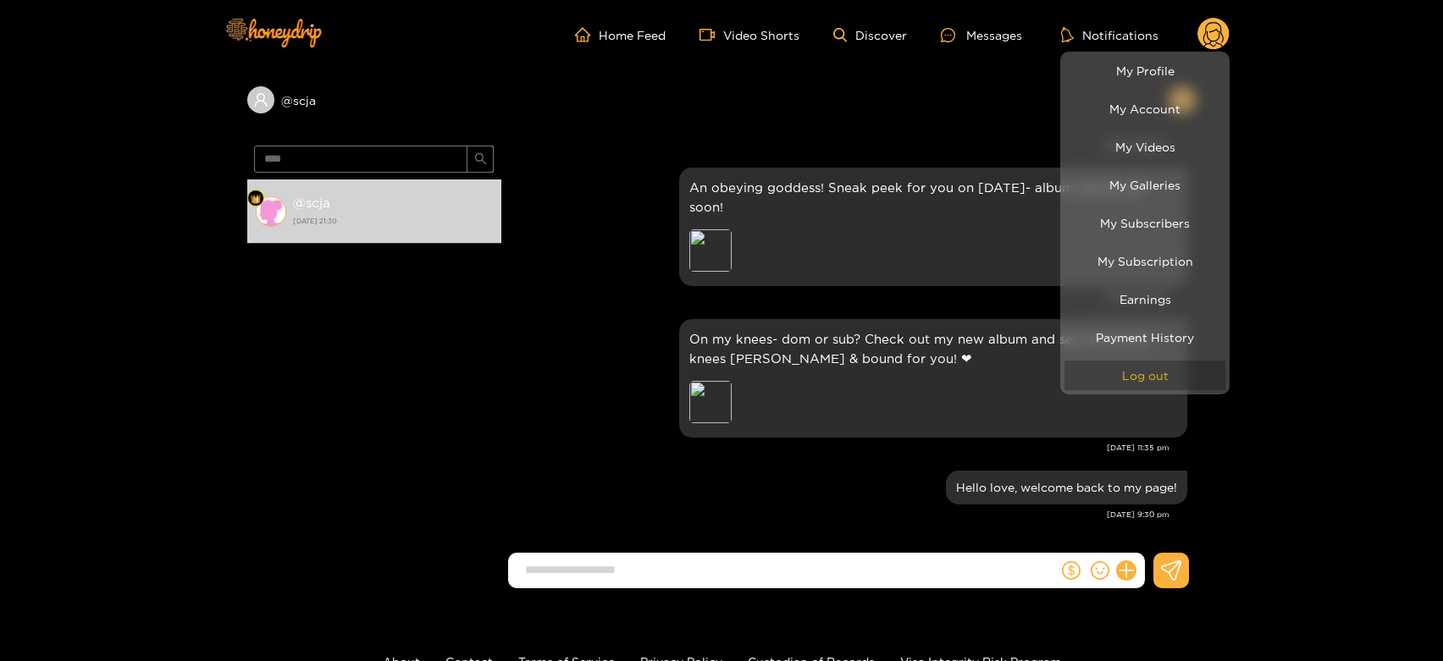
click at [1168, 370] on button "Log out" at bounding box center [1144, 376] width 161 height 30
